Goal: Book appointment/travel/reservation

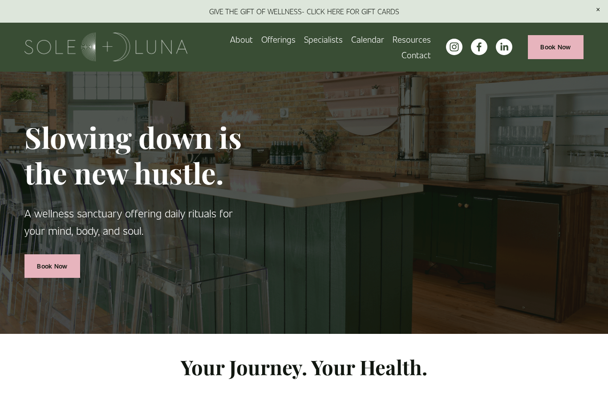
click at [0, 0] on span "Rituals" at bounding box center [0, 0] width 0 height 0
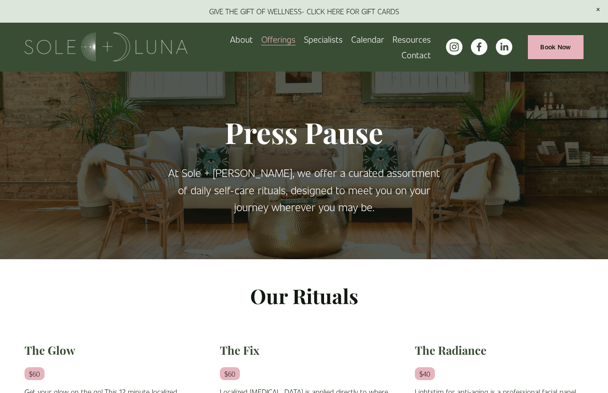
click at [328, 45] on link "Specialists" at bounding box center [323, 40] width 39 height 16
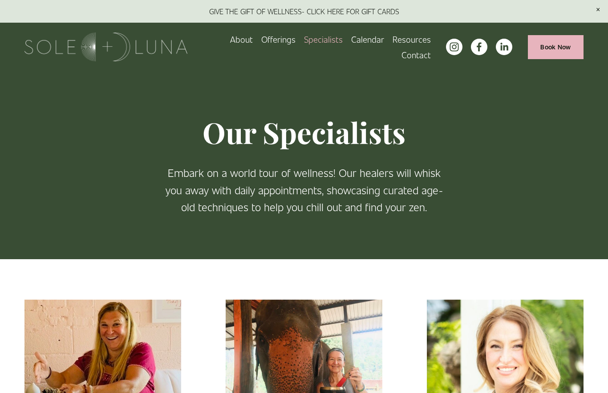
click at [0, 0] on link "Wellness Experiences" at bounding box center [0, 0] width 0 height 0
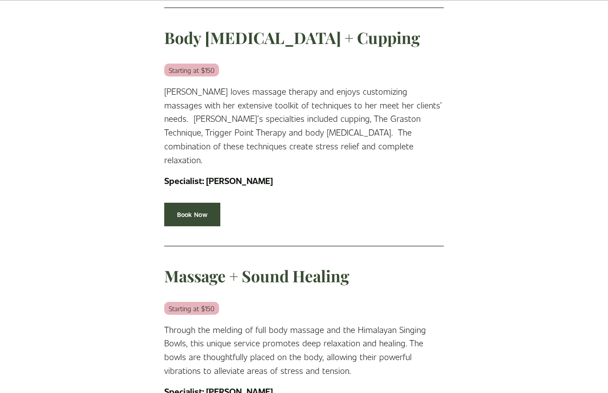
scroll to position [1106, 0]
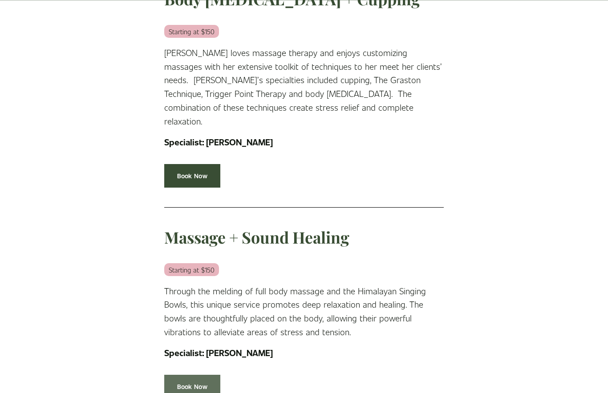
click at [203, 387] on link "Book Now" at bounding box center [192, 387] width 56 height 24
